Goal: Find specific page/section: Find specific page/section

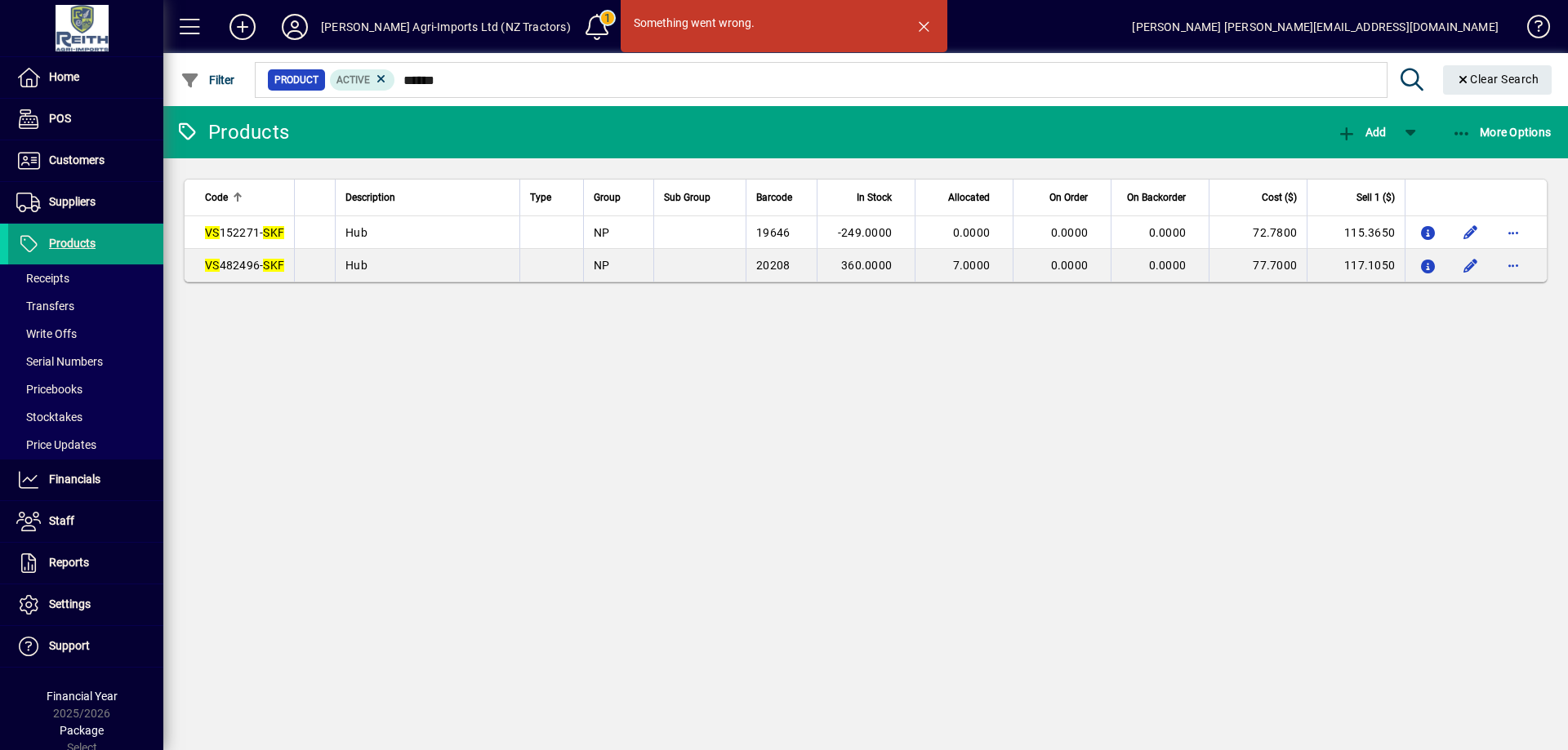
drag, startPoint x: 0, startPoint y: 0, endPoint x: 642, endPoint y: 421, distance: 767.7
click at [642, 421] on div "Something went wrong. Products Add More Options Code Description Type Group Sub…" at bounding box center [866, 428] width 1405 height 644
click at [919, 21] on span "button" at bounding box center [924, 26] width 39 height 39
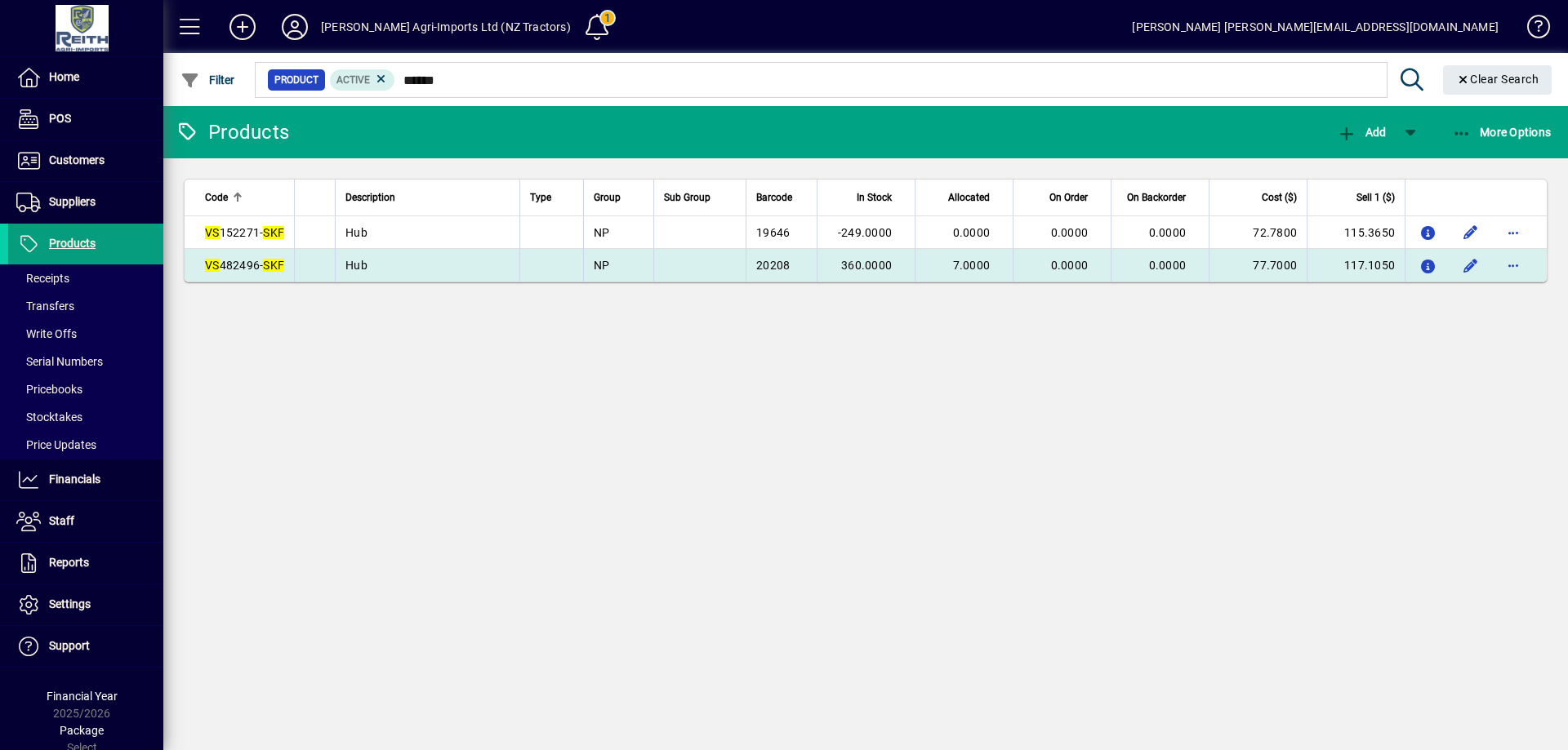
click at [270, 267] on em "SKF" at bounding box center [273, 265] width 21 height 13
